Goal: Navigation & Orientation: Find specific page/section

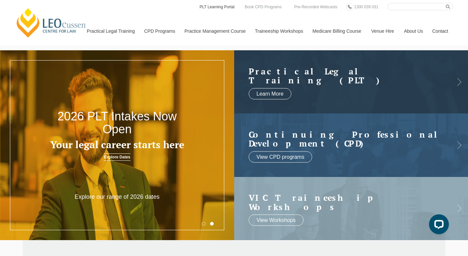
click at [215, 6] on link "PLT Learning Portal" at bounding box center [217, 6] width 36 height 7
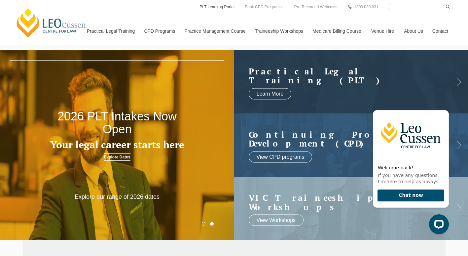
click at [223, 5] on link "PLT Learning Portal" at bounding box center [217, 6] width 36 height 7
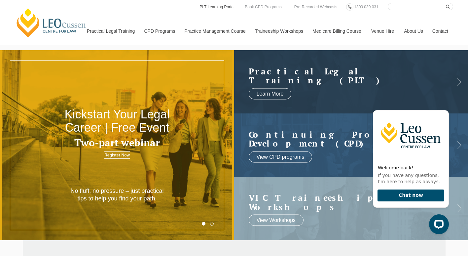
click at [214, 5] on link "PLT Learning Portal" at bounding box center [217, 6] width 36 height 7
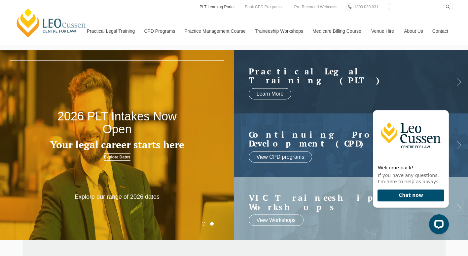
click at [214, 5] on link "PLT Learning Portal" at bounding box center [217, 6] width 36 height 7
